Goal: Information Seeking & Learning: Learn about a topic

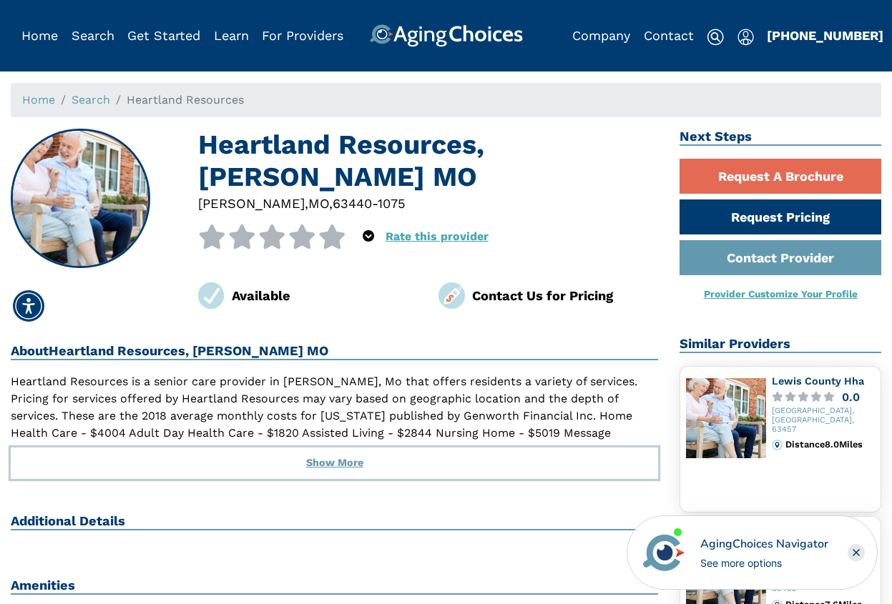
click at [320, 448] on button "Show More" at bounding box center [334, 463] width 647 height 31
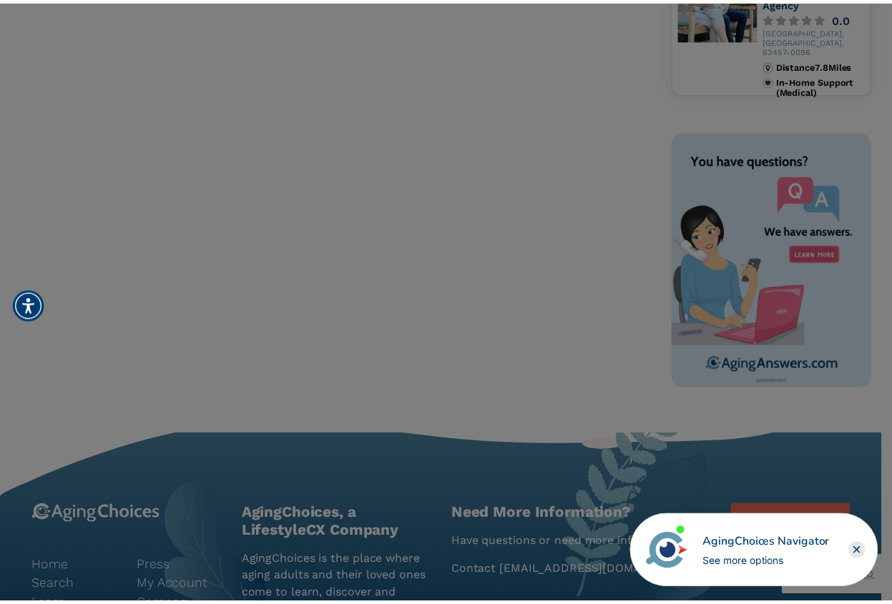
scroll to position [715, 0]
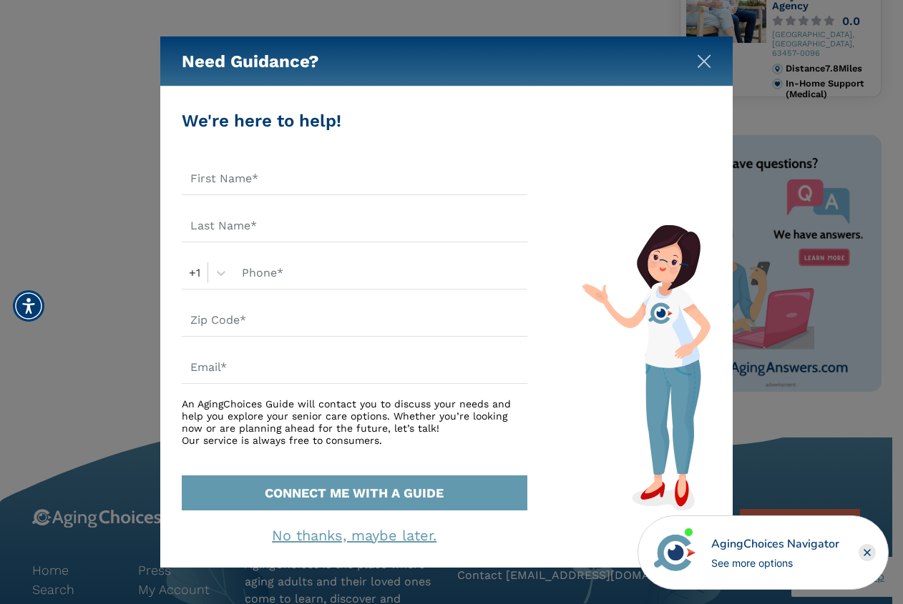
click at [705, 62] on img "Close" at bounding box center [704, 61] width 14 height 14
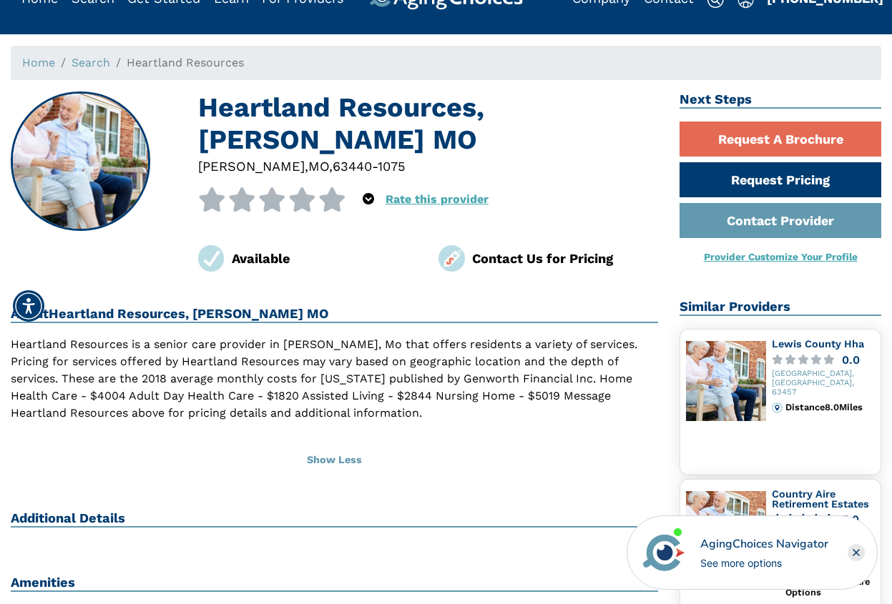
scroll to position [0, 0]
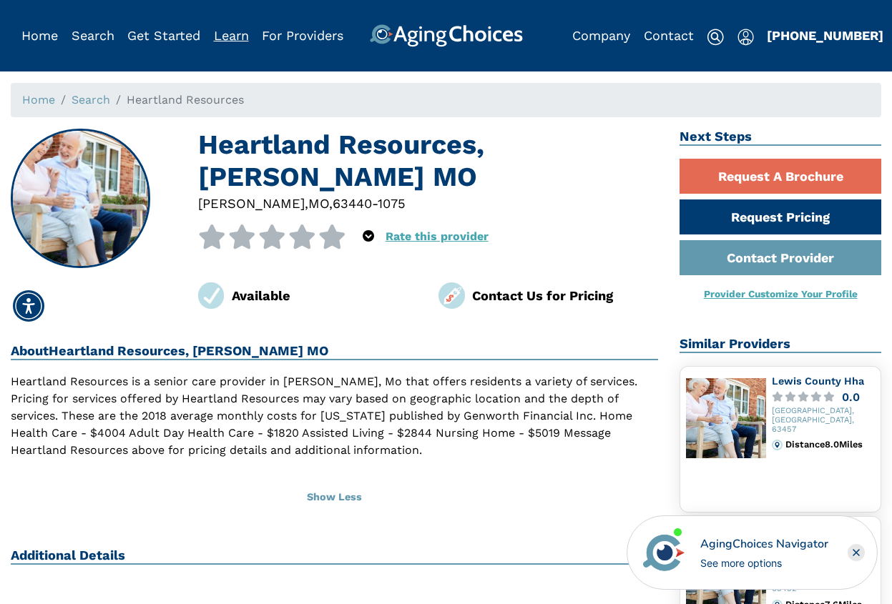
click at [230, 38] on link "Learn" at bounding box center [231, 35] width 35 height 15
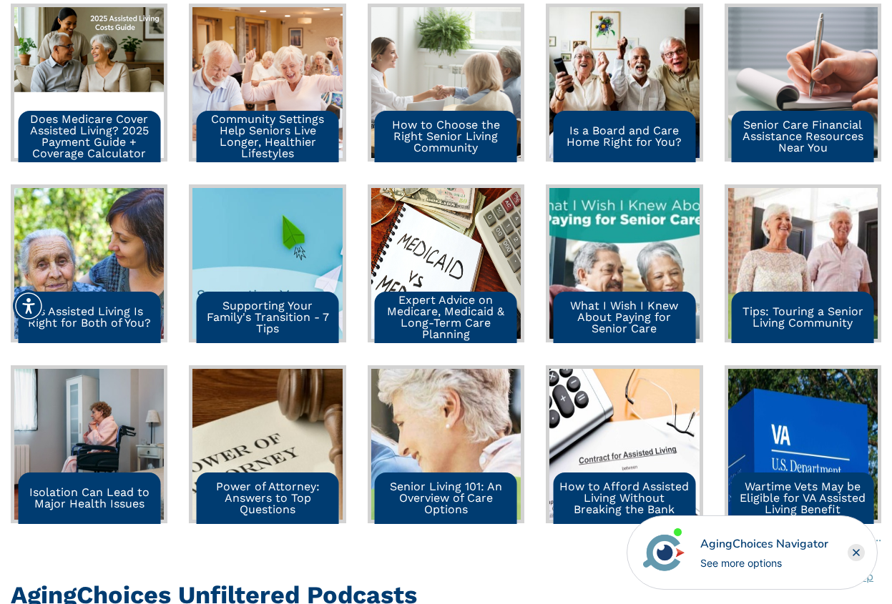
scroll to position [1574, 0]
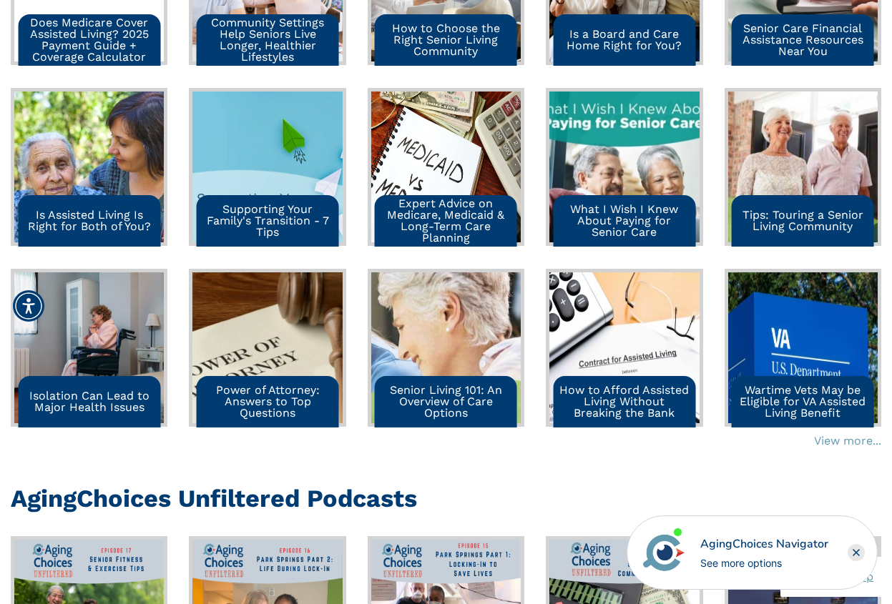
click at [423, 408] on p "Senior Living 101: An Overview of Care Options" at bounding box center [446, 402] width 131 height 34
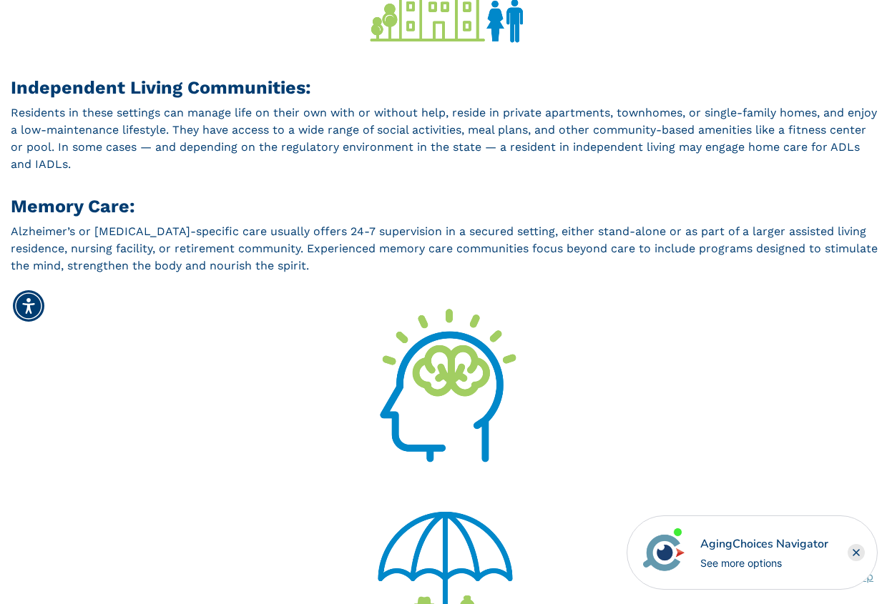
scroll to position [1860, 0]
